Goal: Task Accomplishment & Management: Complete application form

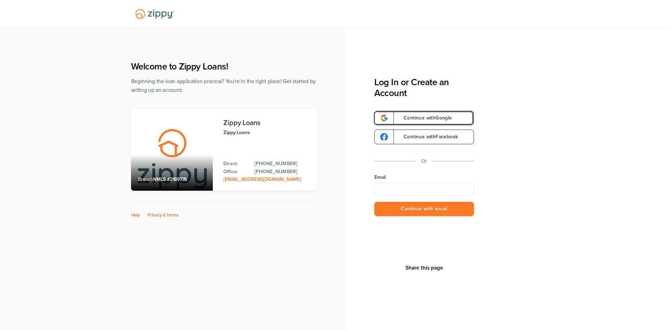
click at [433, 120] on span "Continue with Google" at bounding box center [425, 118] width 56 height 5
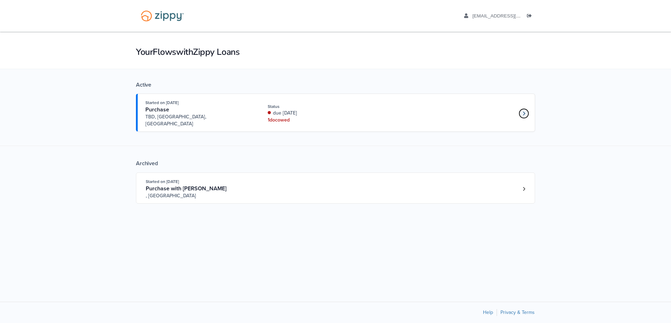
click at [525, 110] on link "Loan number 4249684" at bounding box center [523, 113] width 10 height 10
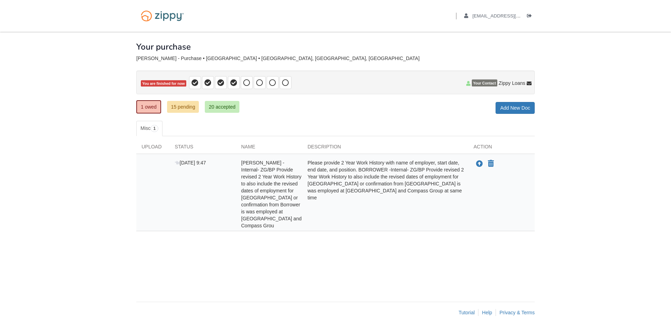
click at [296, 175] on span "Amanda Richards -Internal- ZG/BP Provide revised 2 Year Work History to also in…" at bounding box center [271, 194] width 60 height 68
click at [170, 80] on span "You are finished for now" at bounding box center [163, 83] width 45 height 7
click at [480, 166] on icon "Upload Amanda Richards -Internal- ZG/BP Provide revised 2 Year Work History to …" at bounding box center [479, 164] width 7 height 7
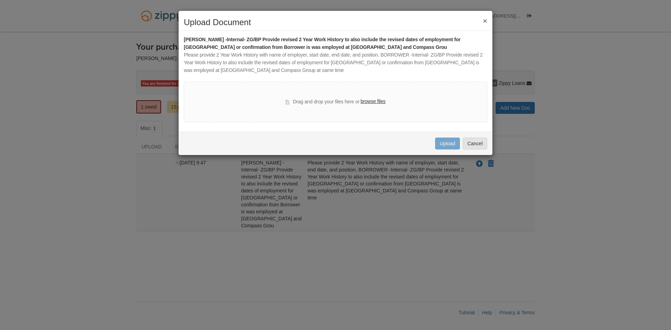
click at [383, 103] on label "browse files" at bounding box center [373, 102] width 25 height 8
click at [0, 0] on input "browse files" at bounding box center [0, 0] width 0 height 0
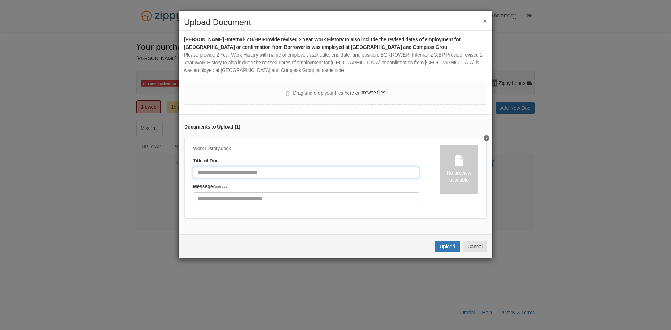
click at [311, 174] on input "Document Title" at bounding box center [306, 173] width 226 height 12
type input "**********"
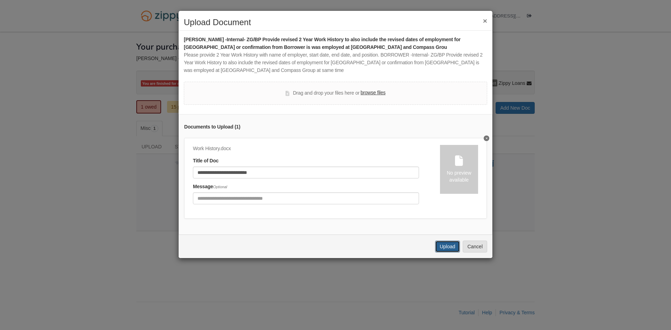
click at [447, 250] on button "Upload" at bounding box center [447, 247] width 24 height 12
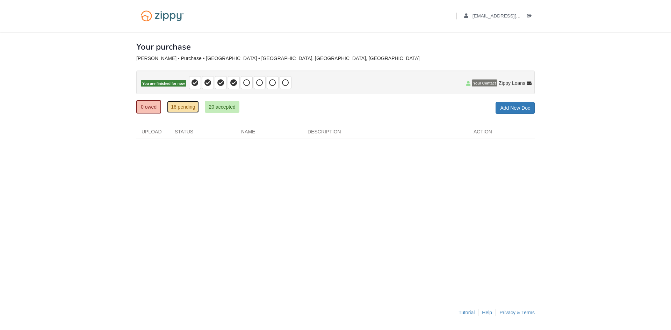
click at [191, 108] on link "16 pending" at bounding box center [183, 107] width 32 height 12
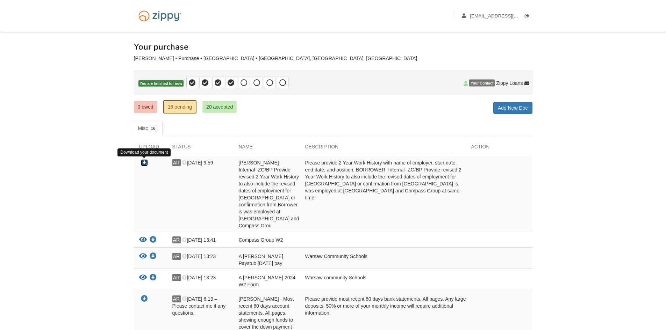
click at [146, 162] on icon "Download Amanda Richards -Internal- ZG/BP Provide revised 2 Year Work History t…" at bounding box center [144, 162] width 7 height 7
click at [142, 106] on link "0 owed" at bounding box center [145, 107] width 23 height 12
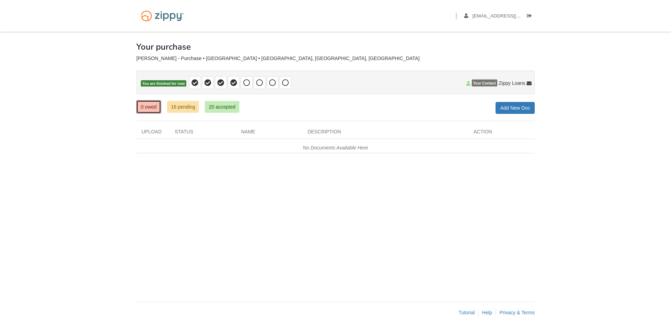
click at [147, 108] on link "0 owed" at bounding box center [148, 106] width 25 height 13
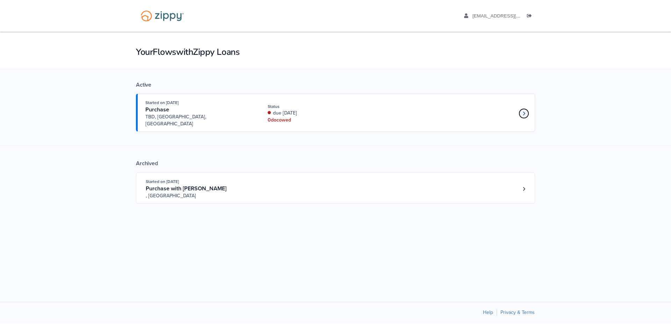
click at [524, 111] on icon "Loan number 4249684" at bounding box center [524, 113] width 2 height 5
